Goal: Transaction & Acquisition: Purchase product/service

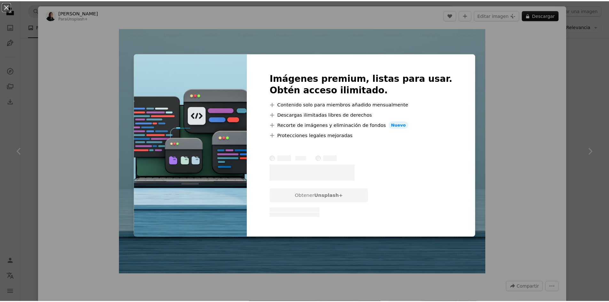
scroll to position [575, 0]
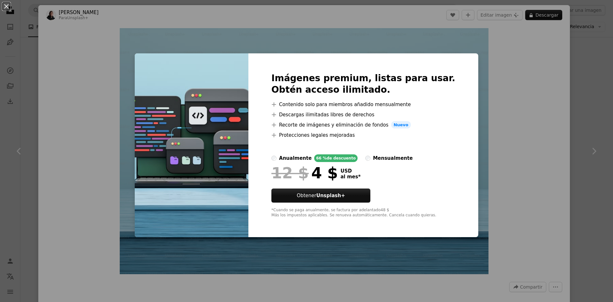
click at [546, 107] on div "An X shape Imágenes premium, listas para usar. Obtén acceso ilimitado. A plus s…" at bounding box center [306, 151] width 613 height 302
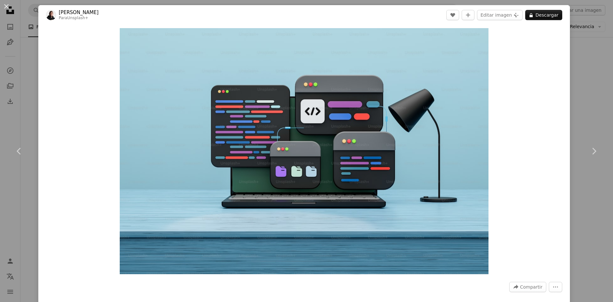
click at [583, 81] on div "An X shape Chevron left Chevron right [PERSON_NAME] Para Unsplash+ A heart A pl…" at bounding box center [306, 151] width 613 height 302
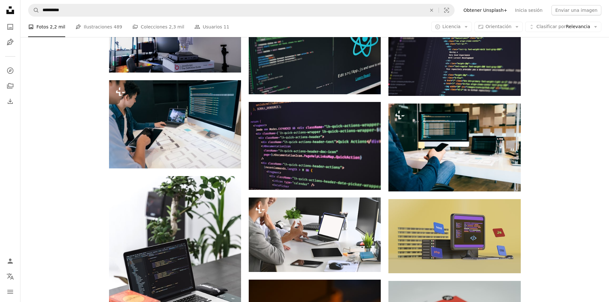
scroll to position [288, 0]
